Goal: Information Seeking & Learning: Learn about a topic

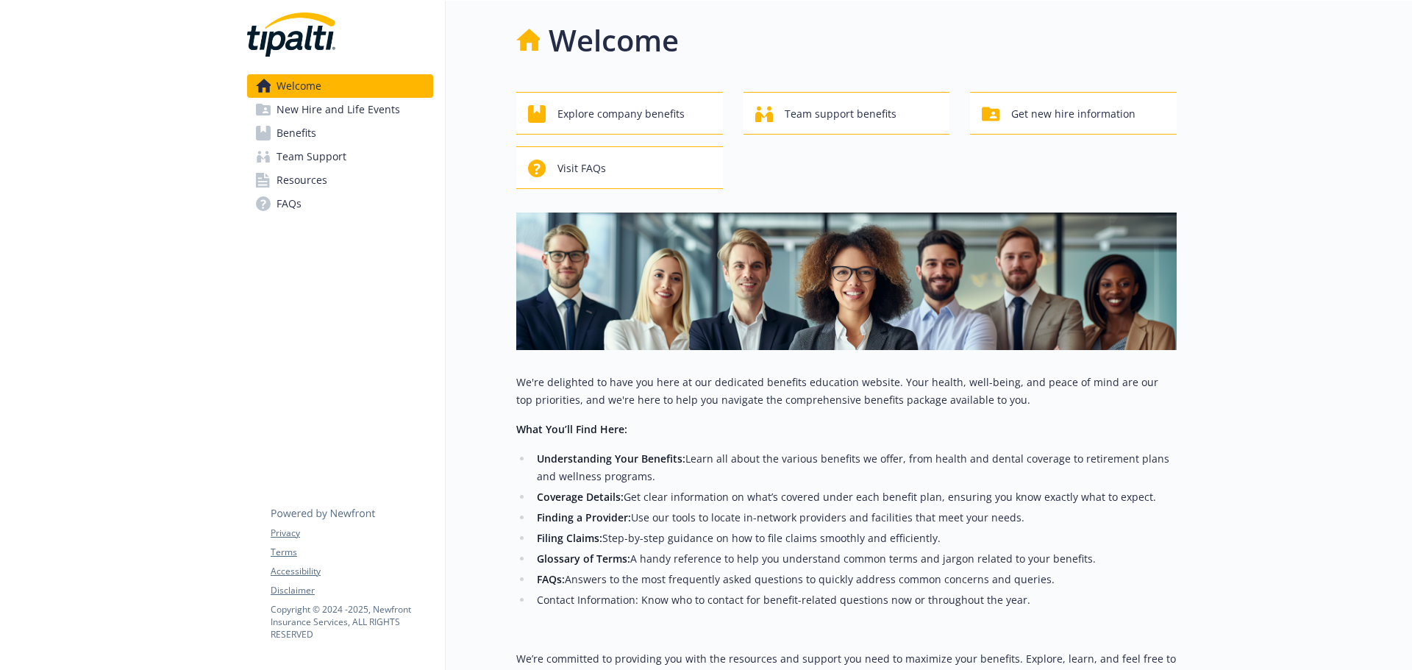
drag, startPoint x: 340, startPoint y: 135, endPoint x: 347, endPoint y: 140, distance: 8.6
click at [340, 135] on link "Benefits" at bounding box center [340, 133] width 186 height 24
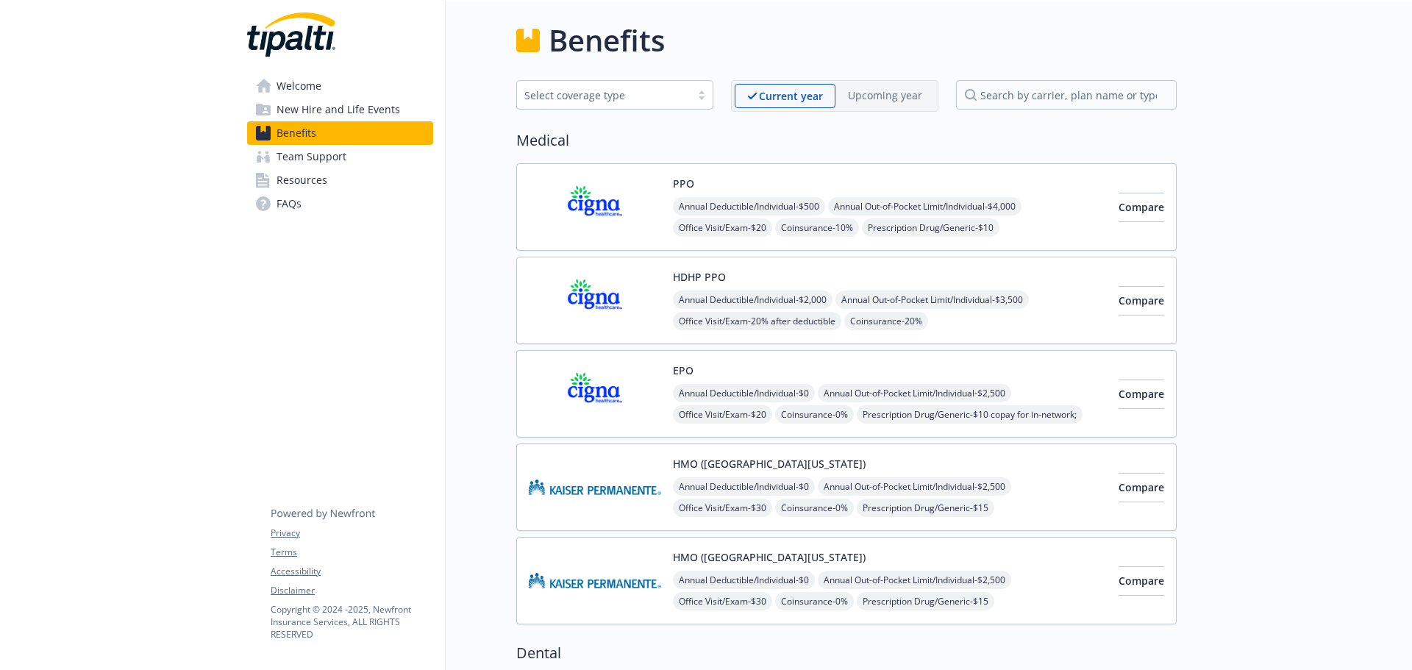
scroll to position [74, 0]
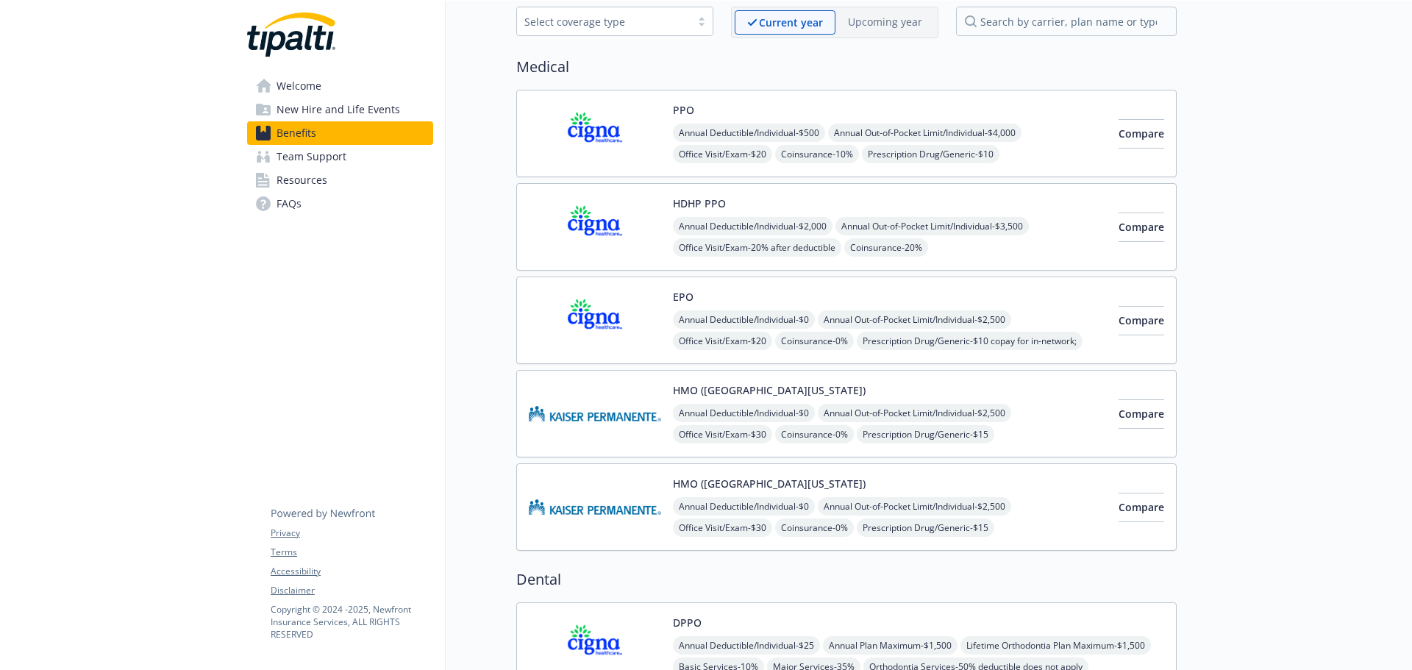
click at [703, 198] on button "HDHP PPO" at bounding box center [699, 203] width 53 height 15
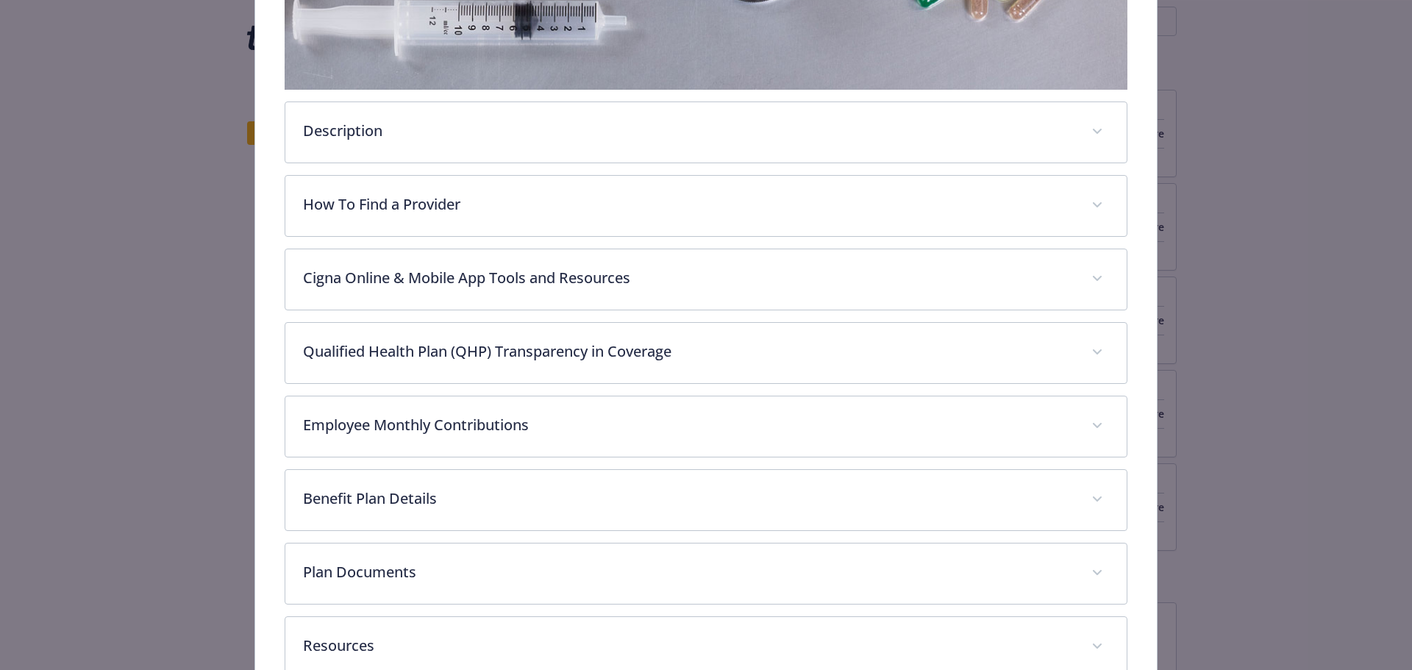
scroll to position [510, 0]
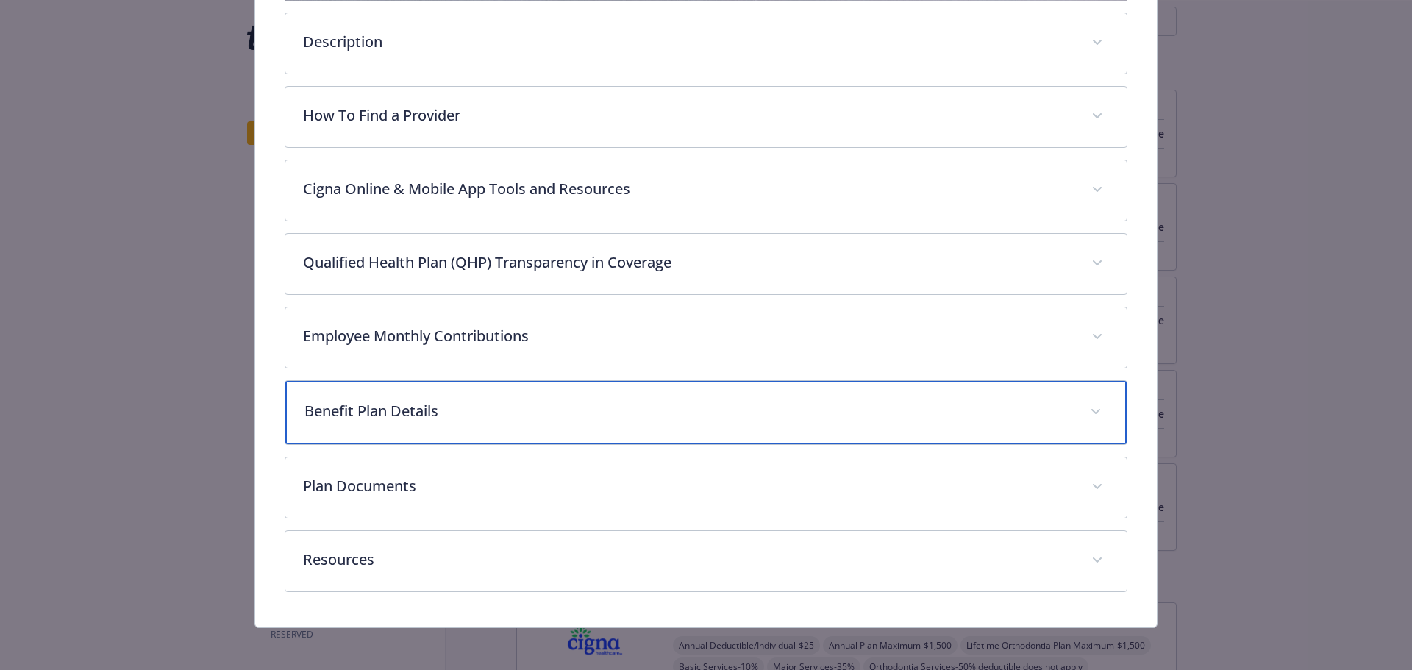
click at [1094, 408] on span "details for plan Medical - HDHP PPO - HDHP PPO" at bounding box center [1096, 412] width 24 height 24
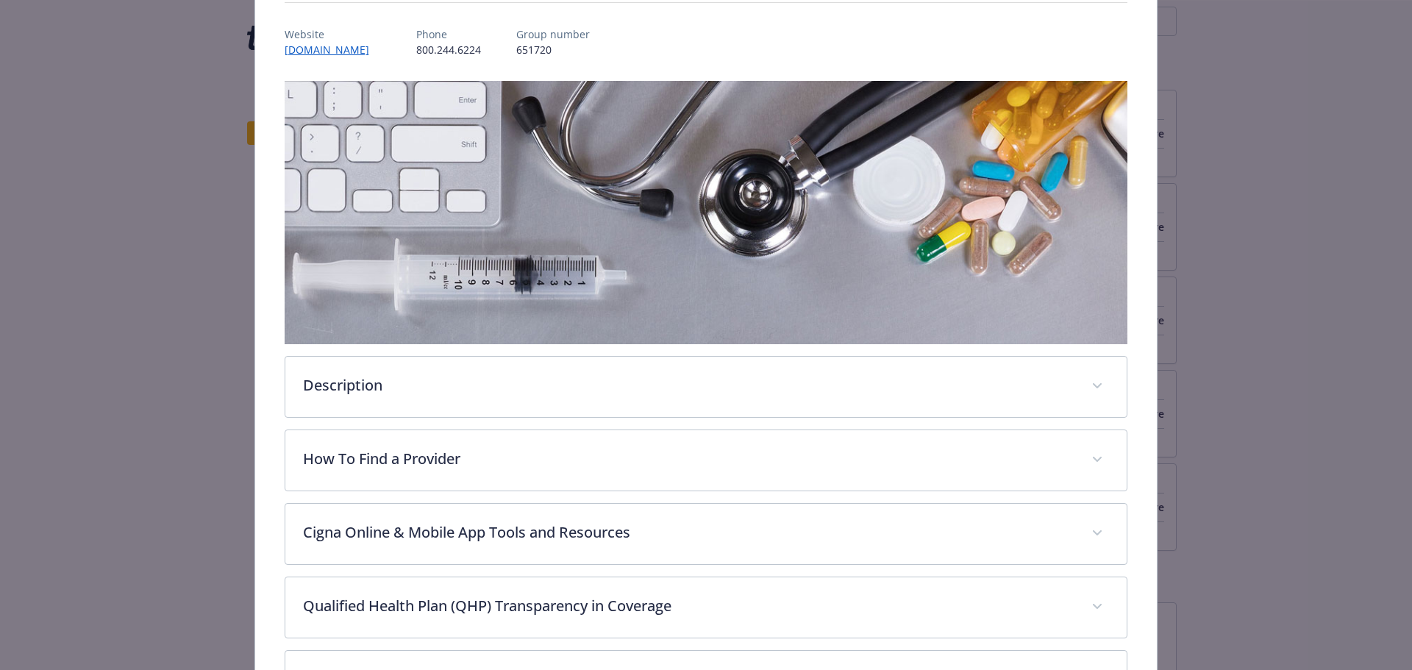
scroll to position [0, 0]
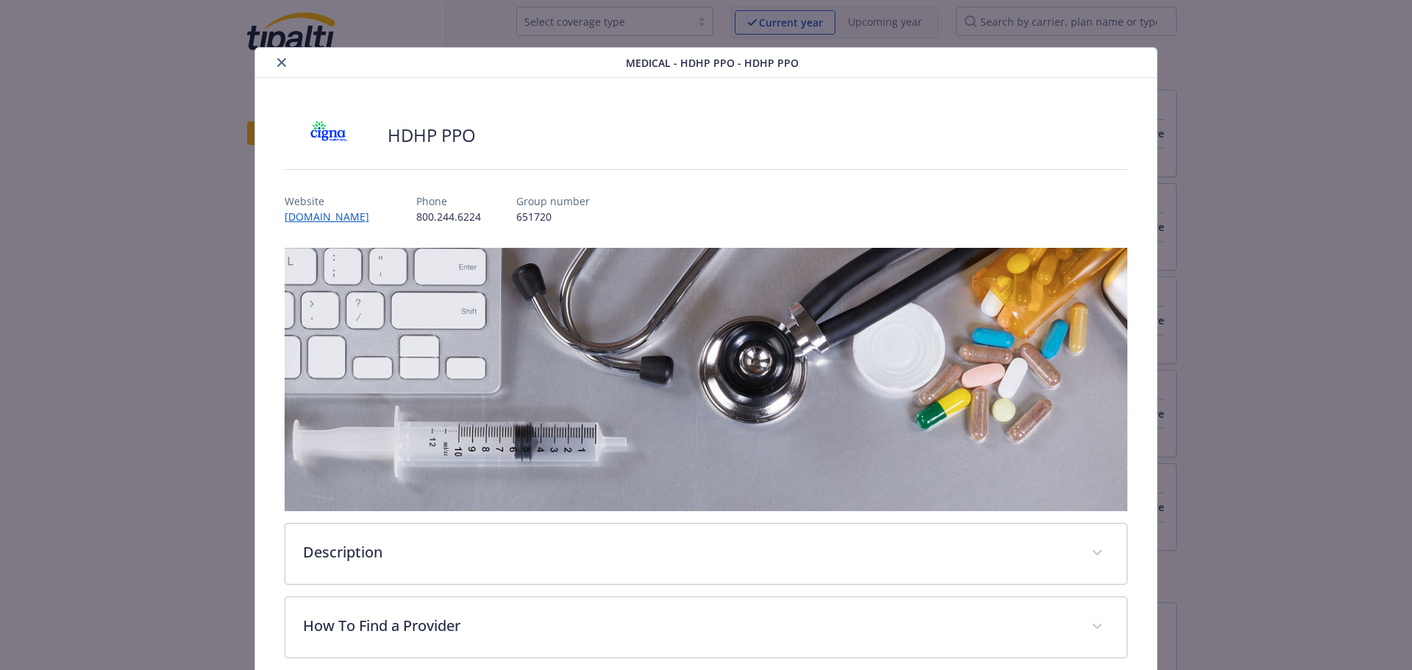
drag, startPoint x: 282, startPoint y: 63, endPoint x: 295, endPoint y: 76, distance: 17.7
click at [282, 63] on icon "close" at bounding box center [281, 62] width 9 height 9
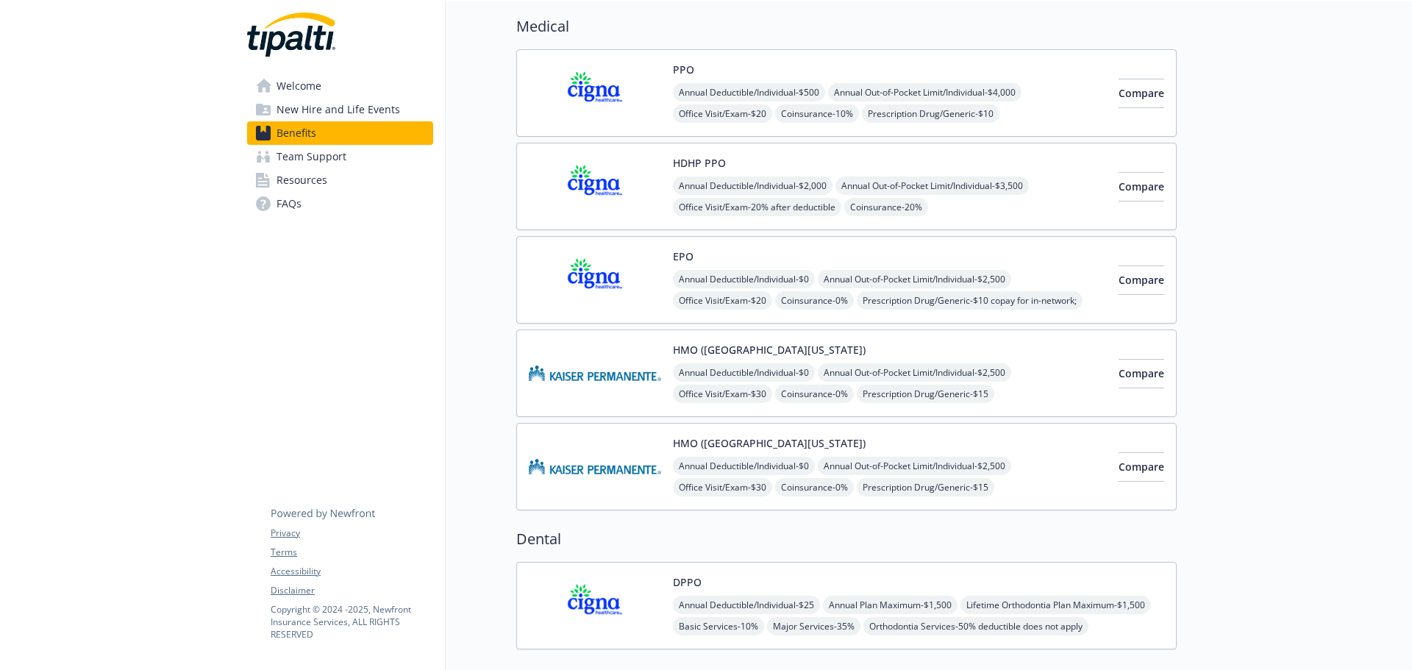
scroll to position [147, 0]
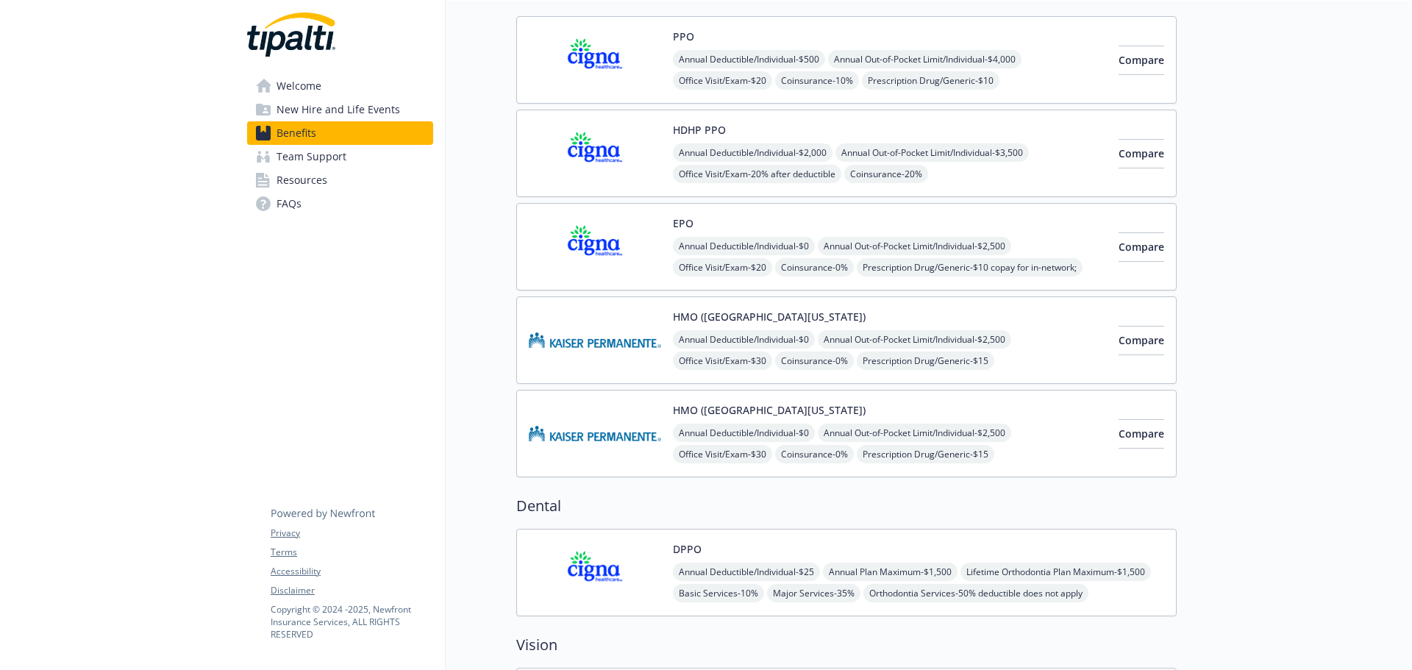
click at [838, 140] on div "HDHP PPO Annual Deductible/Individual - $2,000 Annual Out-of-Pocket Limit/Indiv…" at bounding box center [890, 153] width 434 height 63
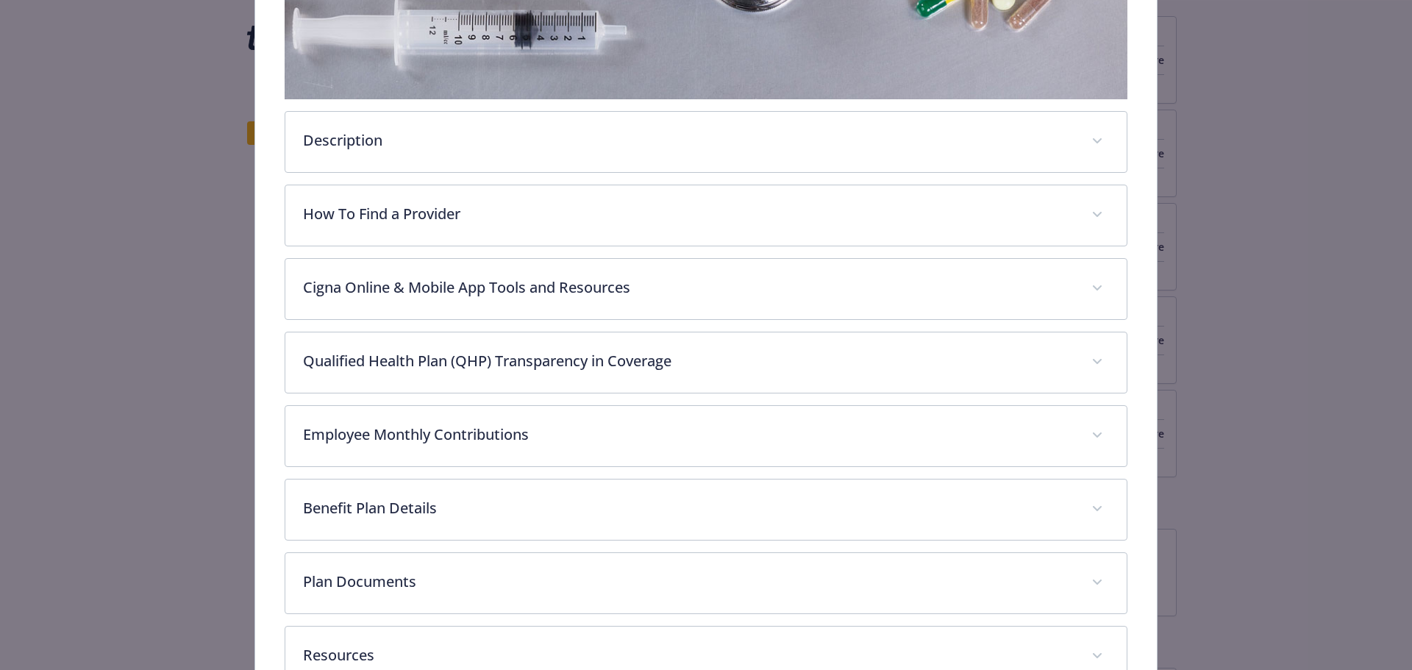
scroll to position [510, 0]
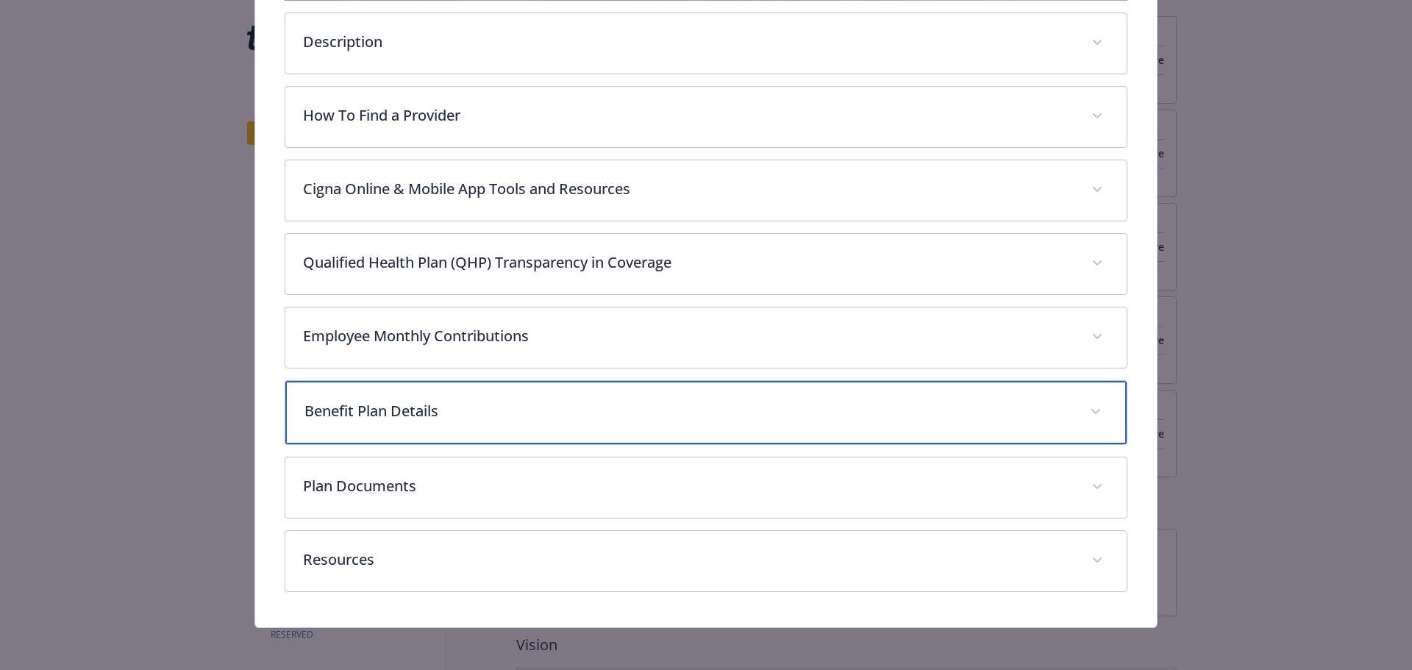
click at [1091, 410] on icon "details for plan Medical - HDHP PPO - HDHP PPO" at bounding box center [1095, 411] width 9 height 5
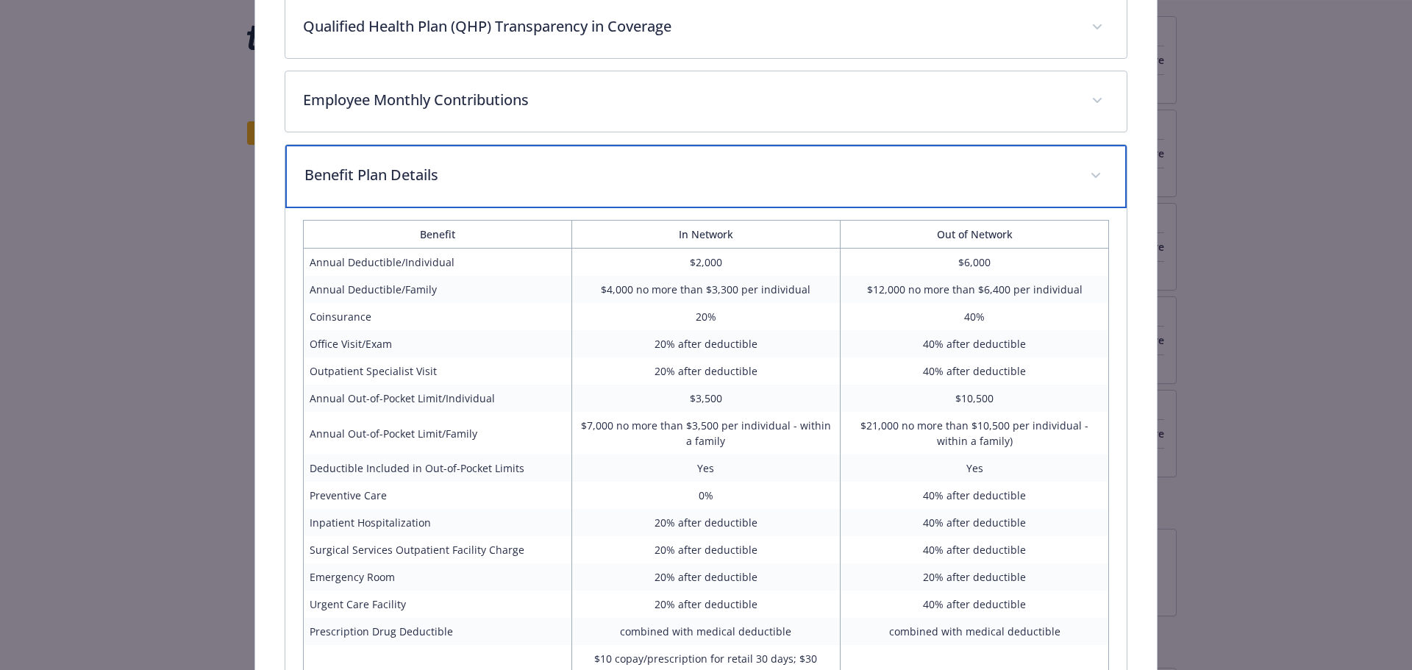
scroll to position [878, 0]
